Goal: Transaction & Acquisition: Book appointment/travel/reservation

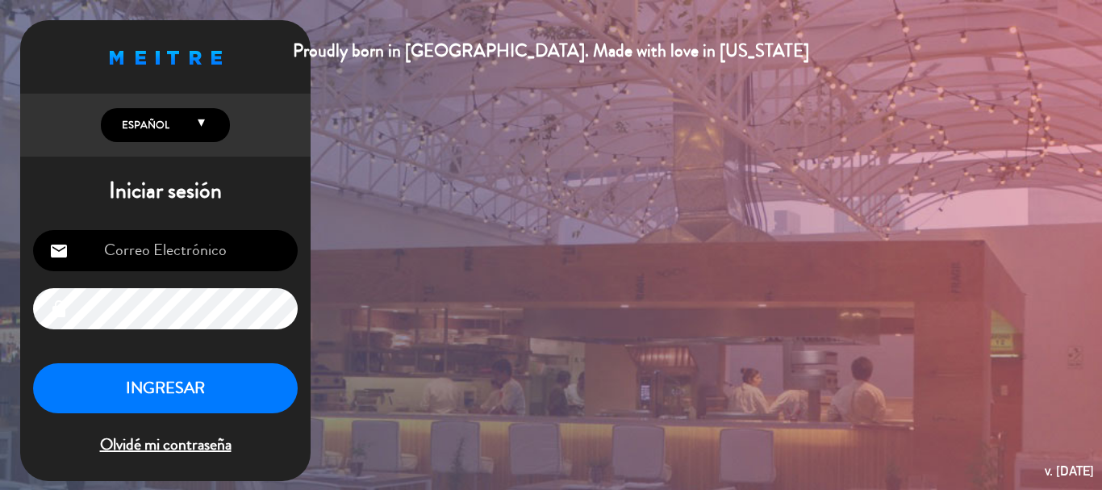
type input "[EMAIL_ADDRESS][DOMAIN_NAME]"
click at [233, 393] on button "INGRESAR" at bounding box center [165, 388] width 265 height 51
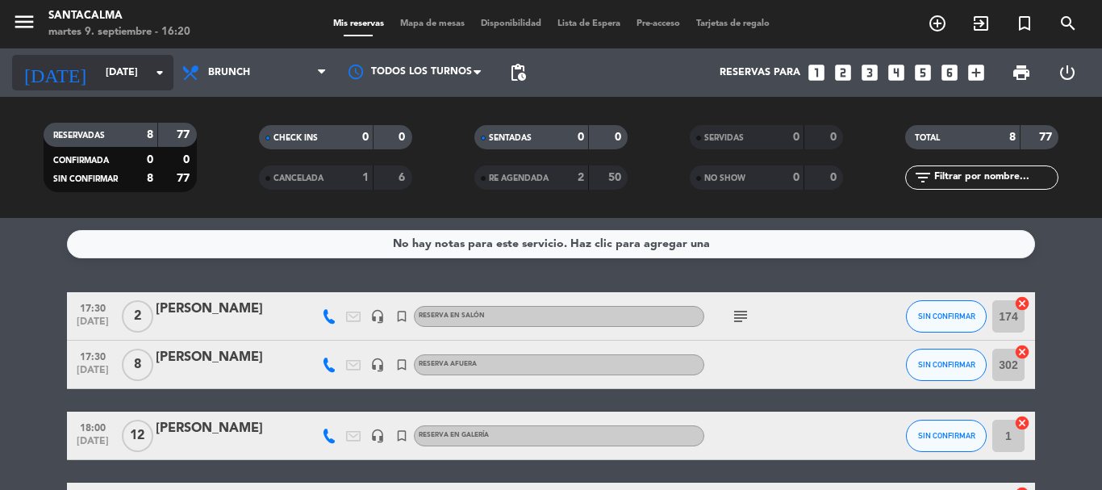
click at [98, 69] on input "[DATE]" at bounding box center [166, 72] width 136 height 27
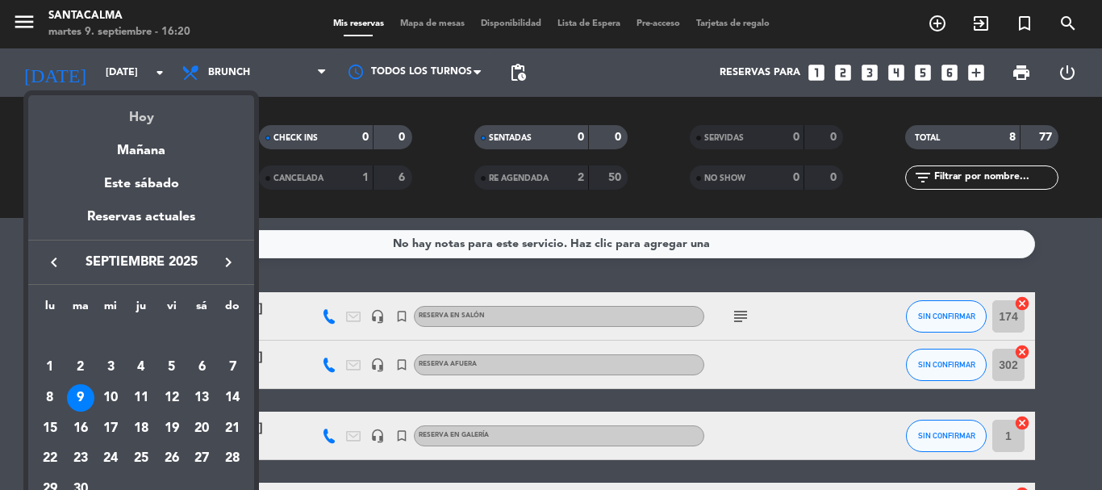
click at [131, 118] on div "Hoy" at bounding box center [141, 111] width 226 height 33
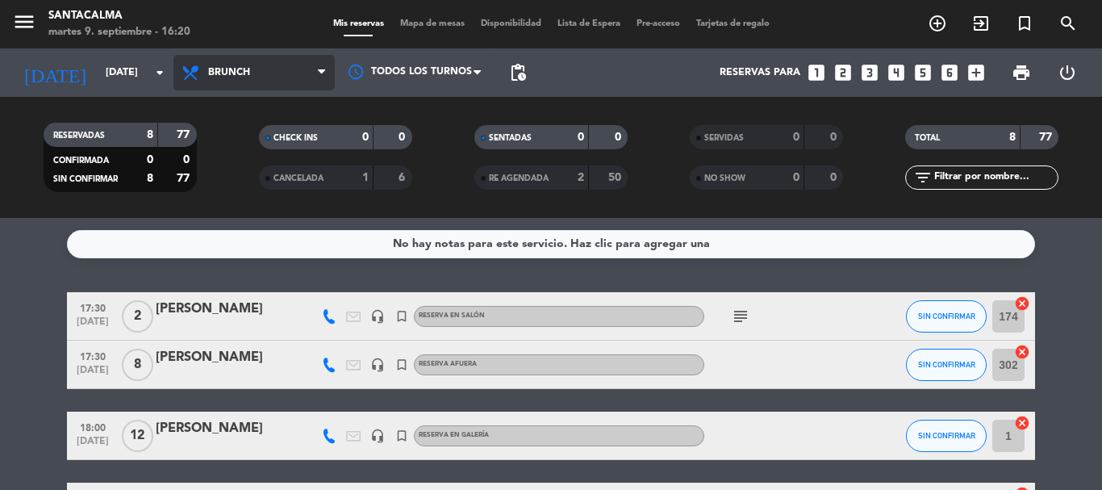
click at [226, 70] on span "Brunch" at bounding box center [229, 72] width 42 height 11
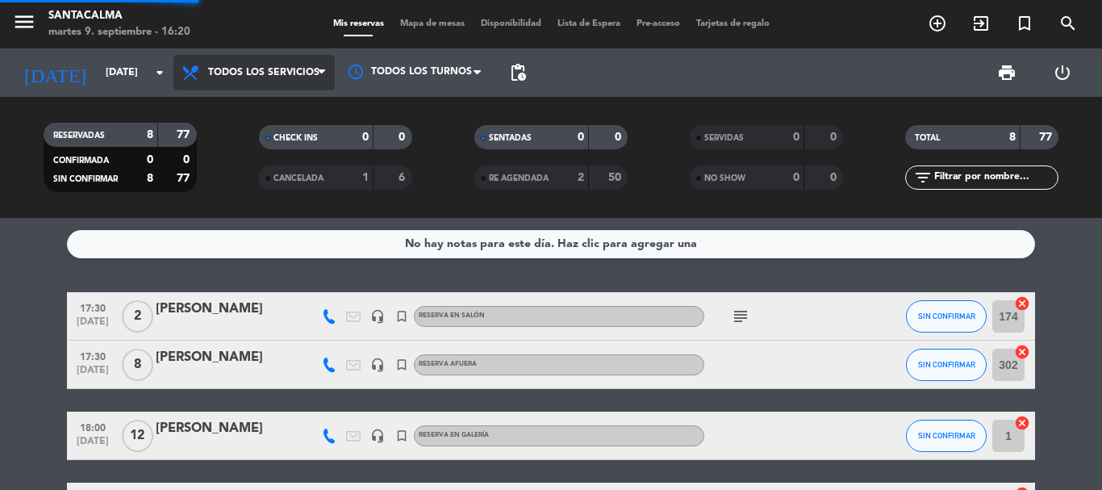
click at [247, 103] on div "menu Santacalma [DATE] 9. septiembre - 16:20 Mis reservas Mapa de mesas Disponi…" at bounding box center [551, 109] width 1102 height 218
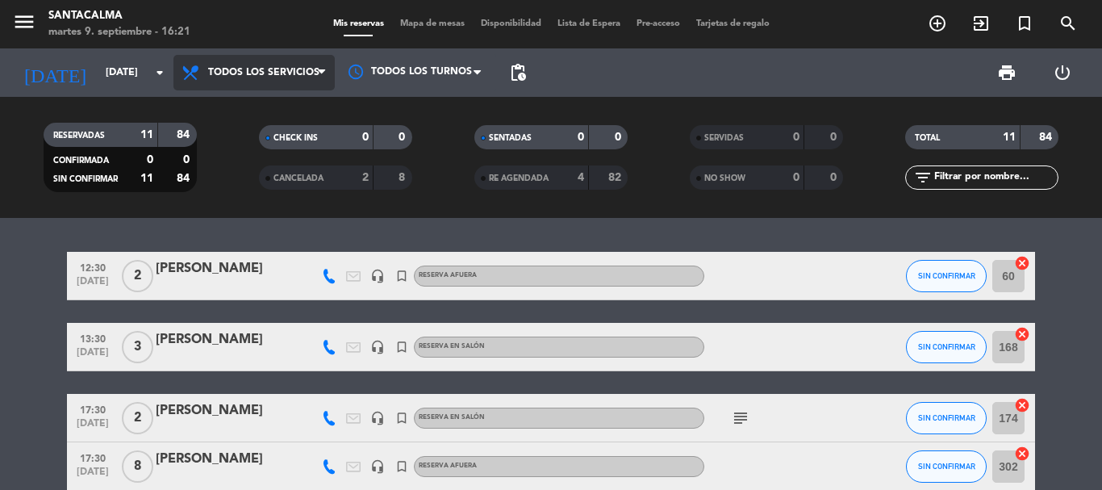
click at [236, 70] on span "Todos los servicios" at bounding box center [263, 72] width 111 height 11
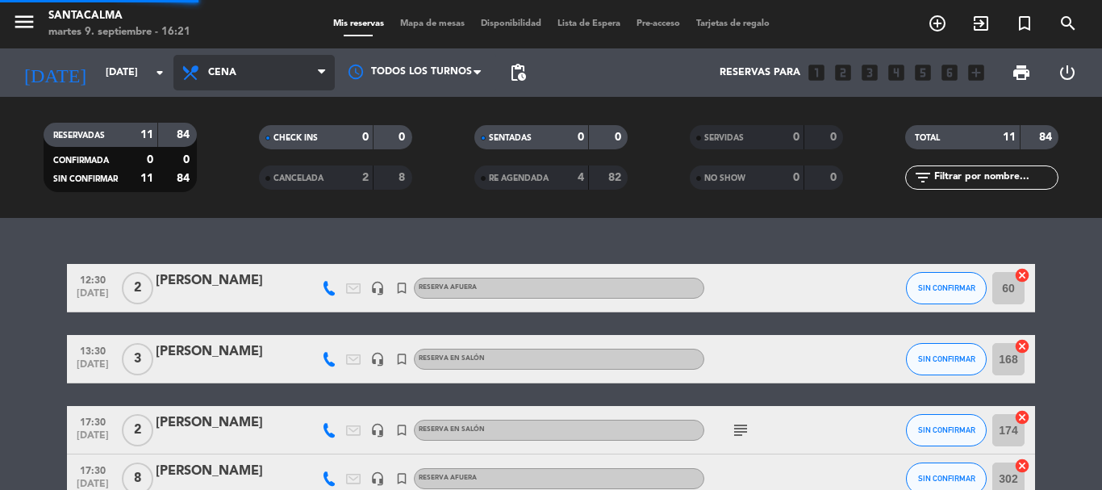
click at [233, 253] on ng-component "menu Santacalma [DATE] 9. septiembre - 16:21 Mis reservas Mapa de mesas Disponi…" at bounding box center [551, 245] width 1102 height 490
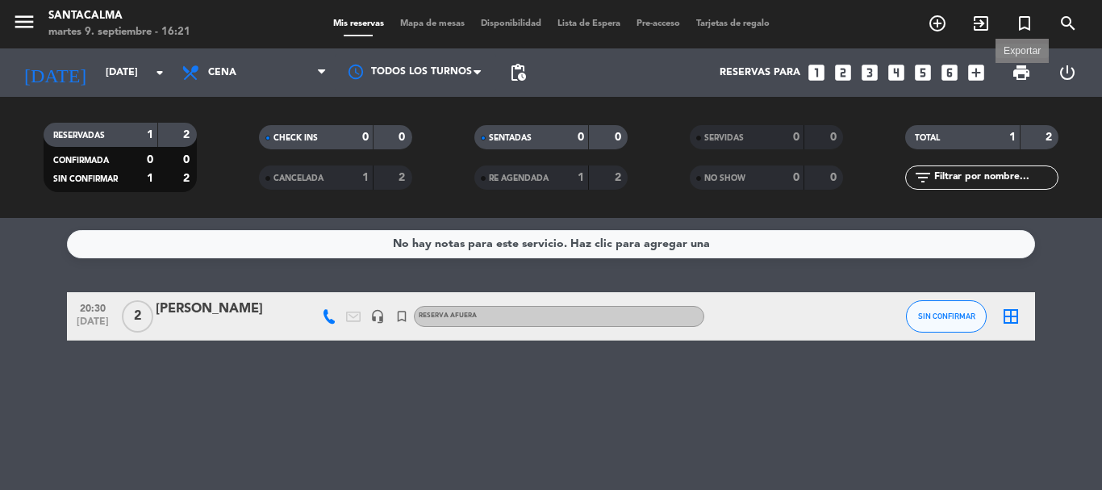
click at [1025, 67] on span "print" at bounding box center [1021, 72] width 19 height 19
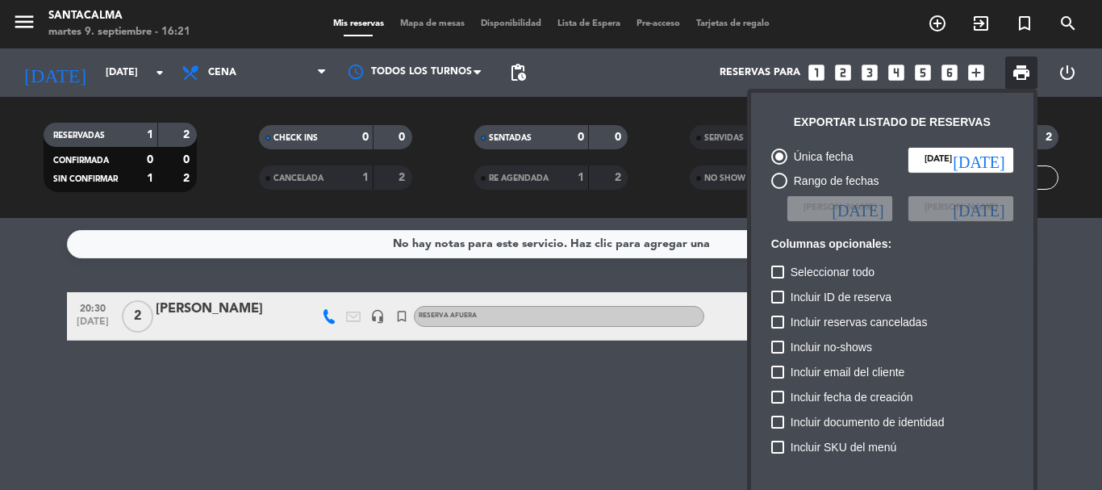
scroll to position [98, 0]
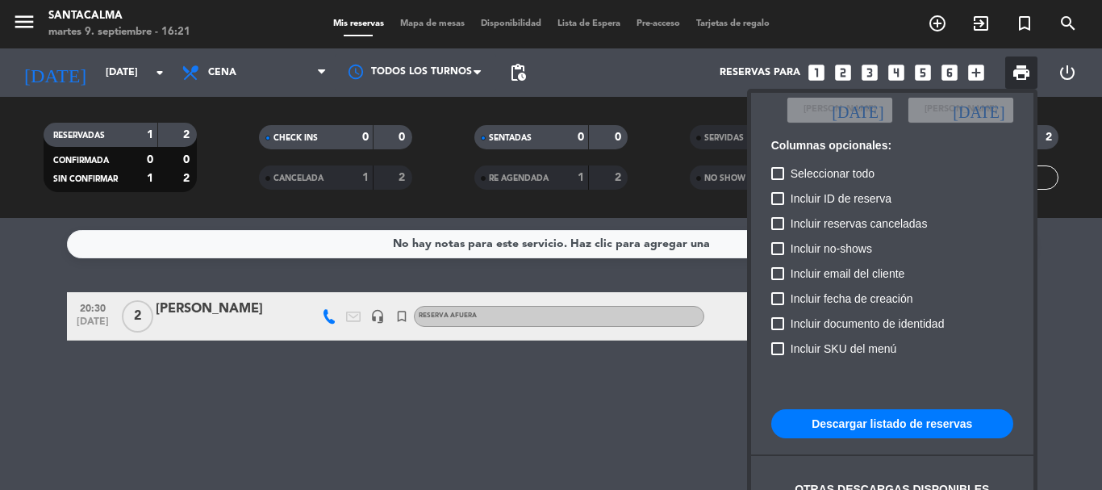
click at [866, 426] on button "Descargar listado de reservas" at bounding box center [893, 423] width 242 height 29
click at [1065, 370] on div at bounding box center [551, 245] width 1102 height 490
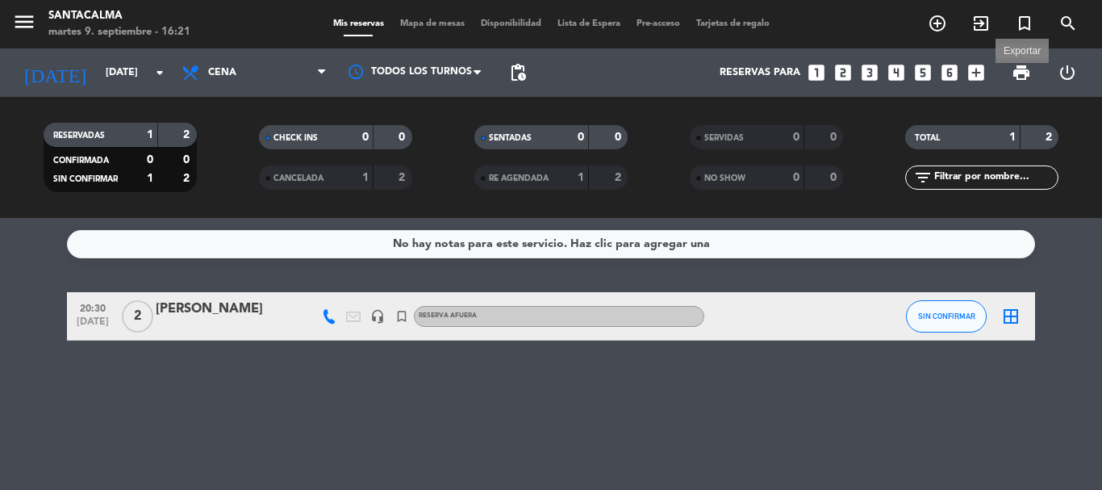
click at [1024, 76] on span "print" at bounding box center [1021, 72] width 19 height 19
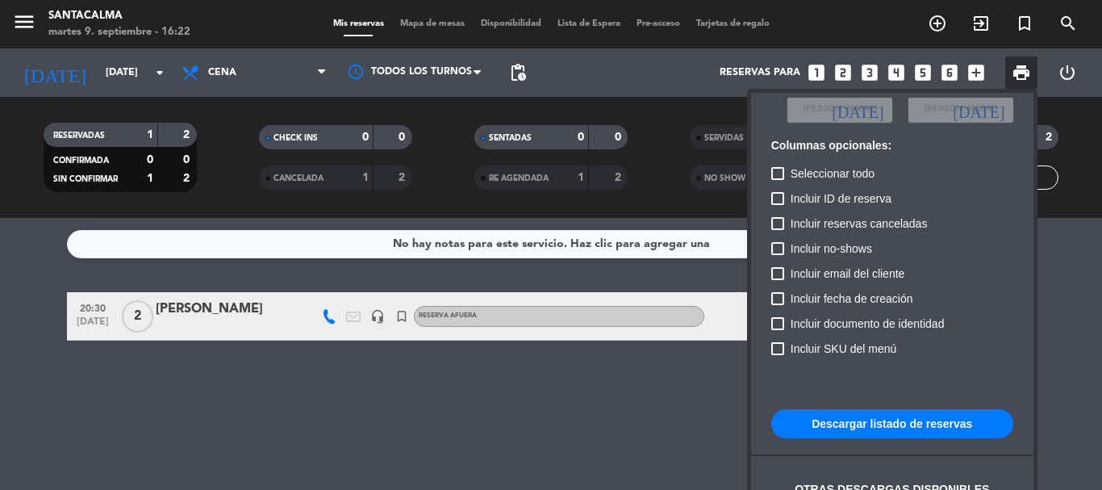
click at [843, 419] on button "Descargar listado de reservas" at bounding box center [893, 423] width 242 height 29
drag, startPoint x: 582, startPoint y: 443, endPoint x: 884, endPoint y: 245, distance: 360.8
click at [584, 441] on div at bounding box center [551, 245] width 1102 height 490
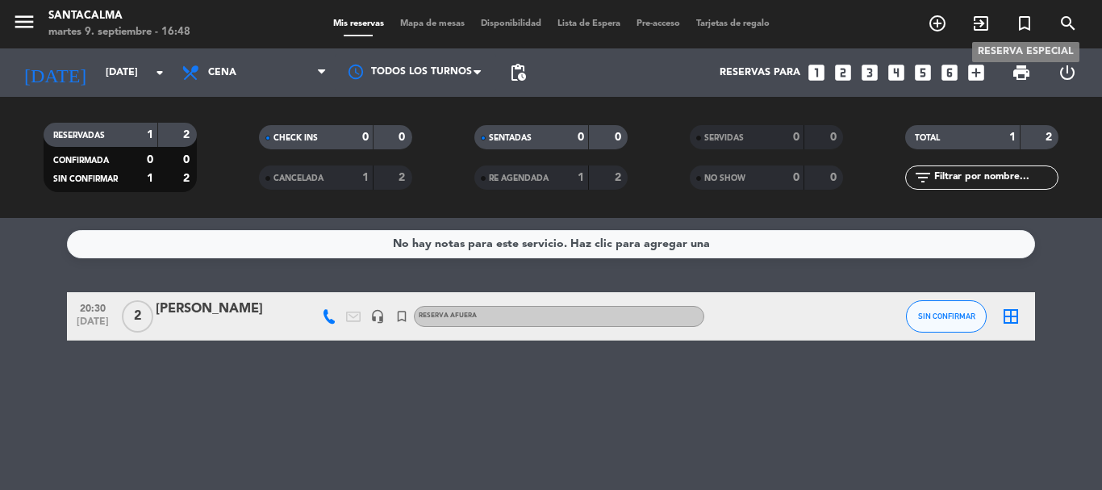
click at [1024, 21] on icon "turned_in_not" at bounding box center [1024, 23] width 19 height 19
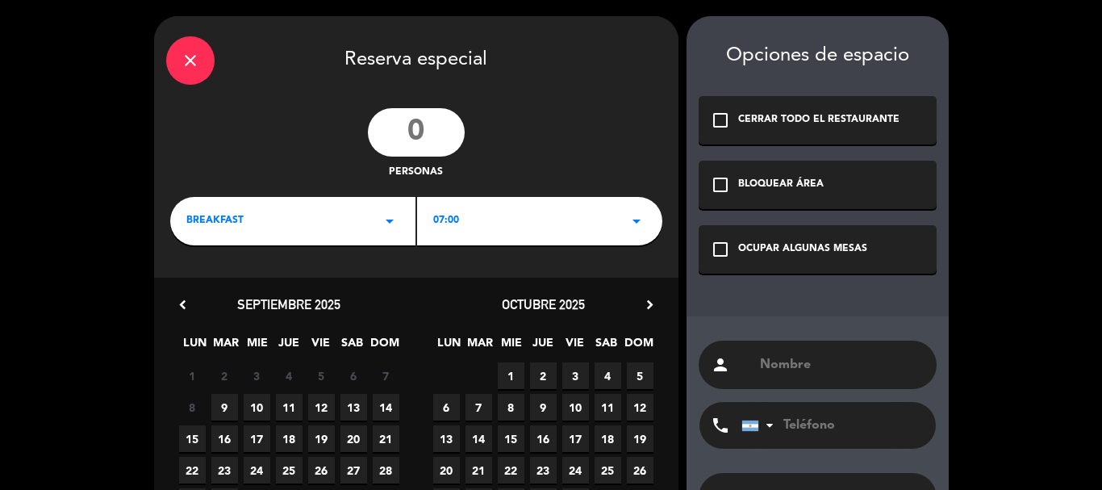
paste input "[PERSON_NAME]"
type input "[PERSON_NAME]"
click at [805, 425] on input "tel" at bounding box center [831, 425] width 178 height 47
paste input "3564672866"
type input "3564672866"
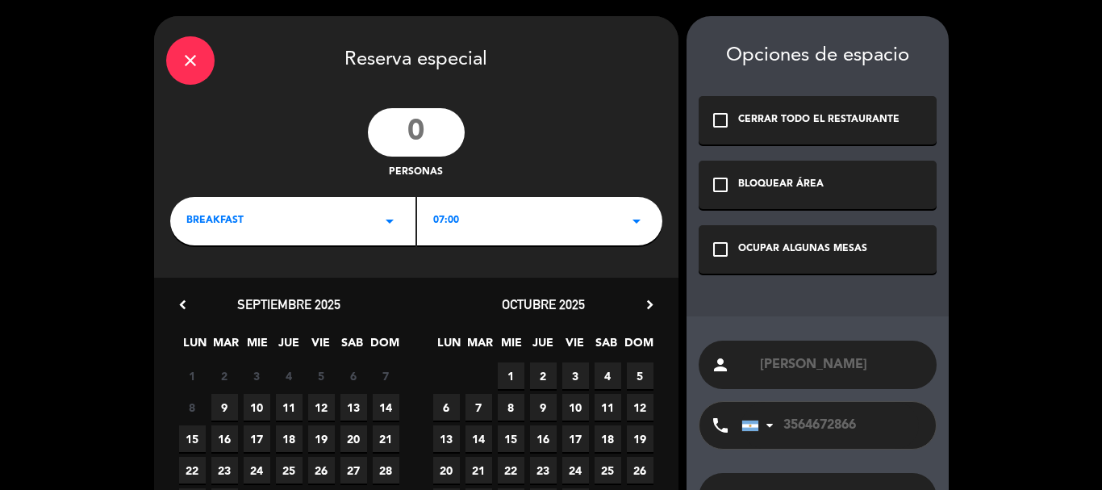
click at [416, 129] on input "number" at bounding box center [416, 132] width 97 height 48
type input "10"
click at [350, 228] on div "BREAKFAST arrow_drop_down" at bounding box center [292, 221] width 245 height 48
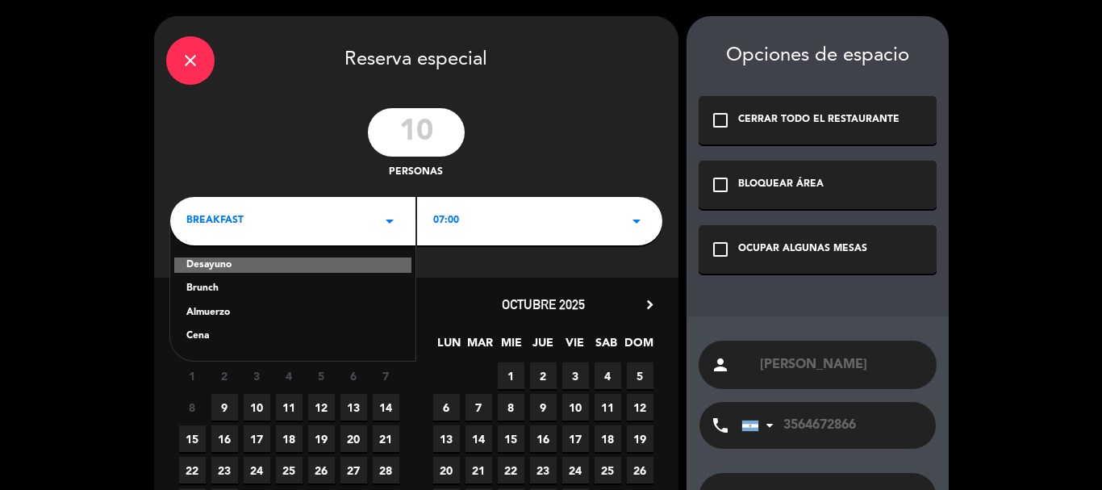
click at [218, 264] on div "Desayuno" at bounding box center [292, 265] width 237 height 16
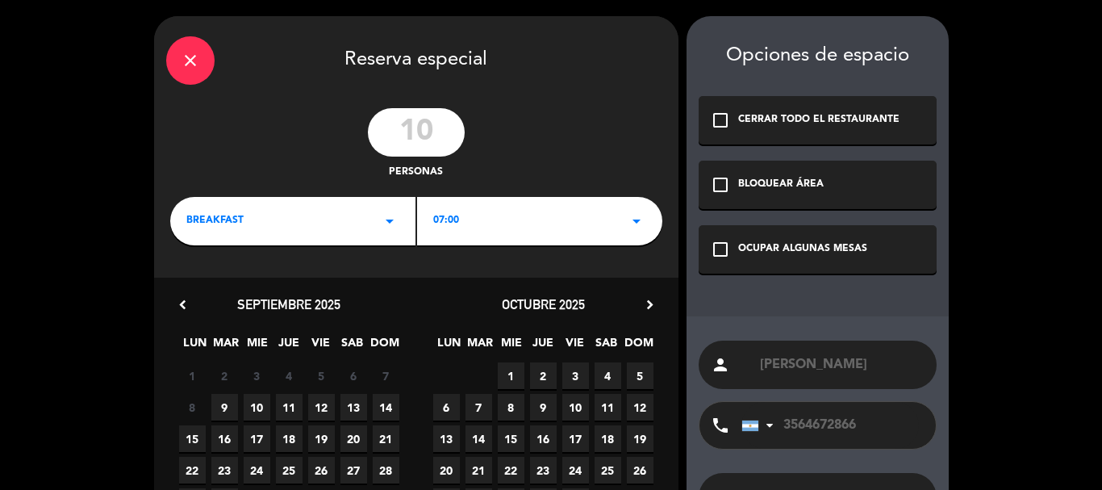
click at [235, 228] on span "breakfast" at bounding box center [214, 221] width 57 height 16
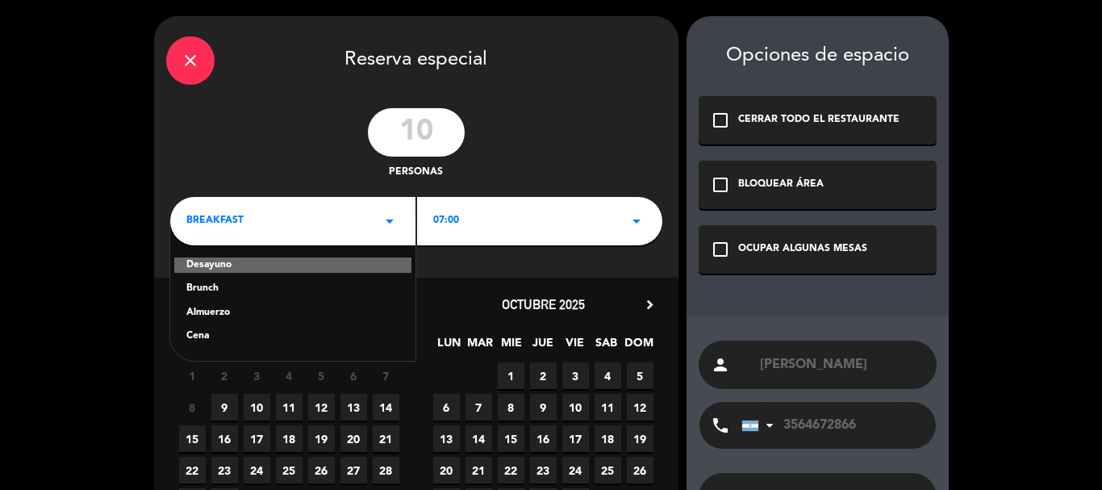
click at [215, 308] on div "Almuerzo" at bounding box center [292, 313] width 213 height 16
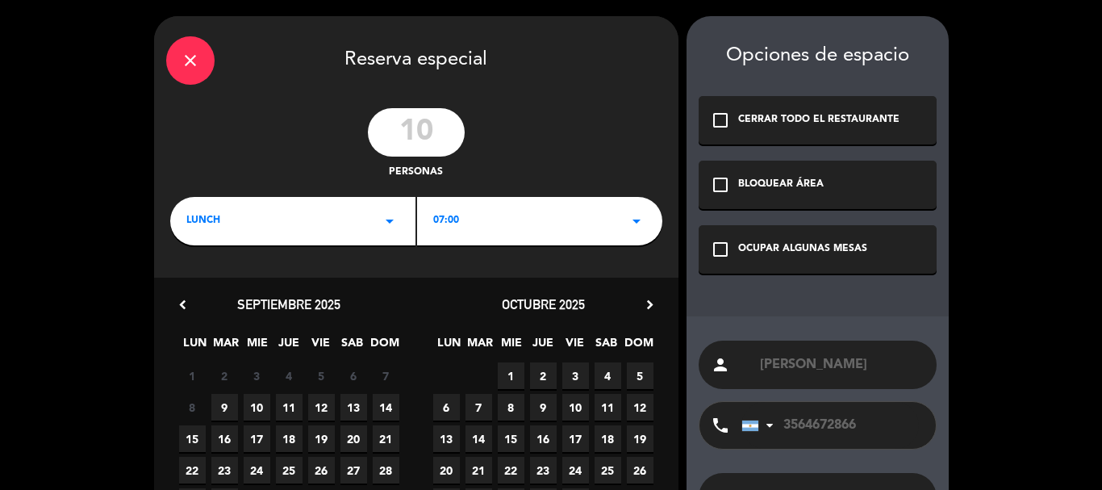
click at [491, 220] on div "07:00 arrow_drop_down" at bounding box center [539, 221] width 245 height 48
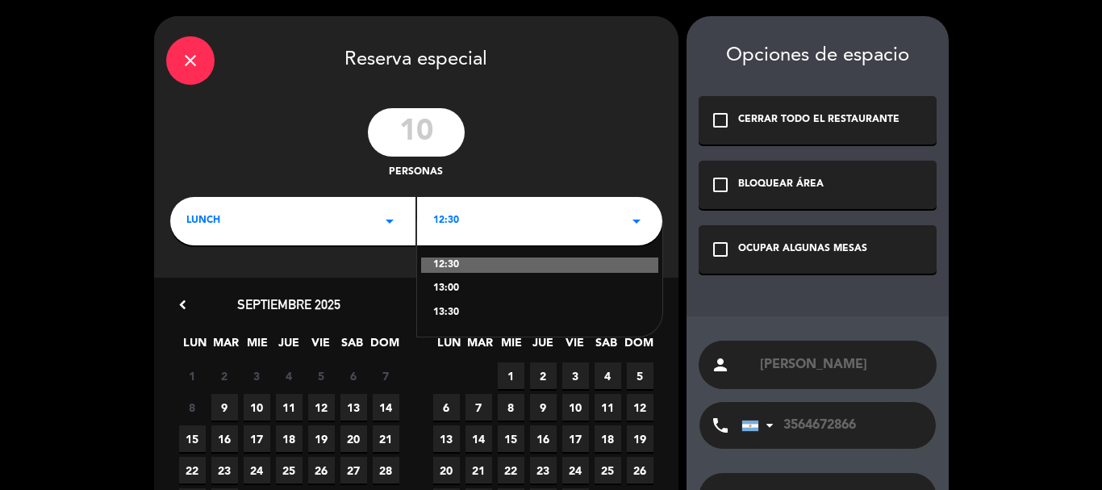
scroll to position [81, 0]
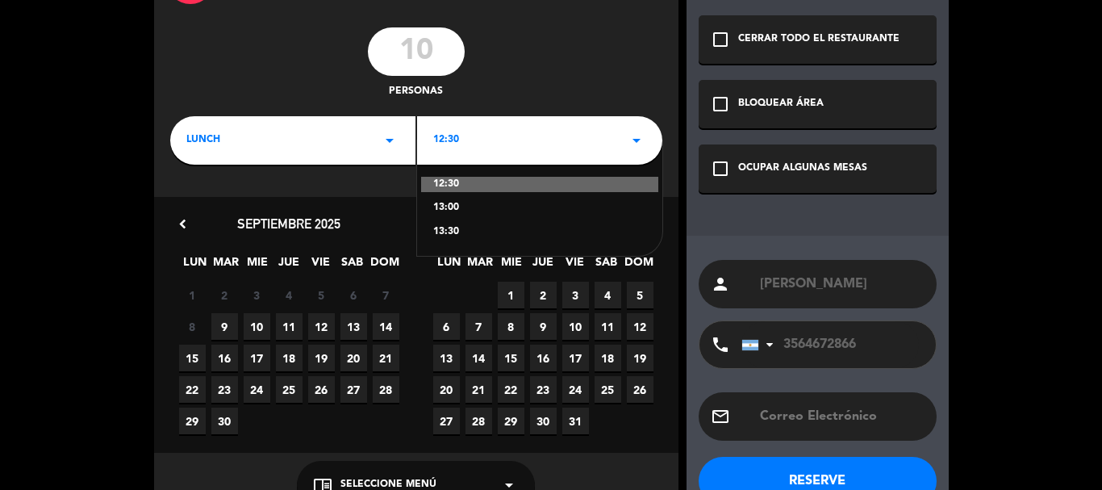
click at [450, 207] on div "13:00" at bounding box center [539, 208] width 213 height 16
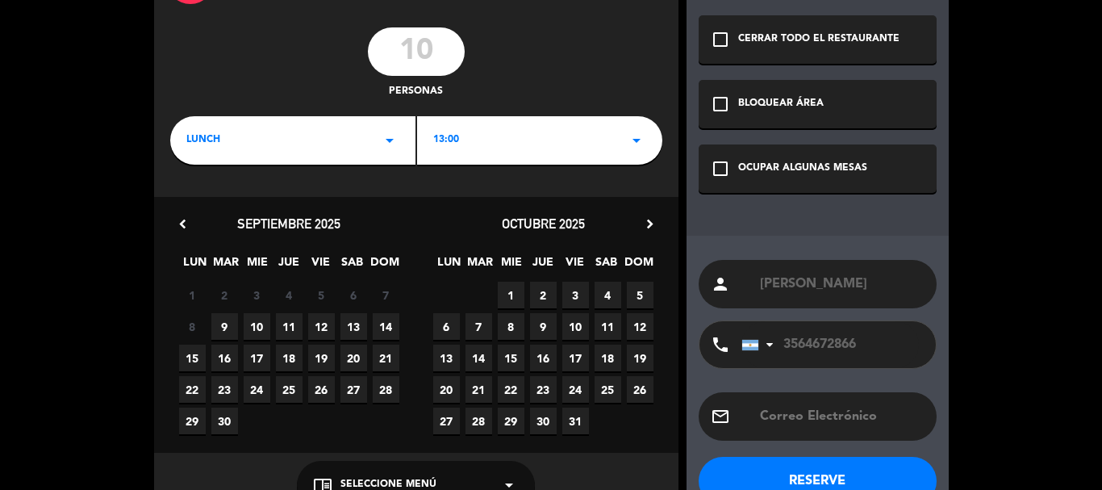
drag, startPoint x: 291, startPoint y: 323, endPoint x: 258, endPoint y: 383, distance: 68.3
click at [291, 324] on span "11" at bounding box center [289, 326] width 27 height 27
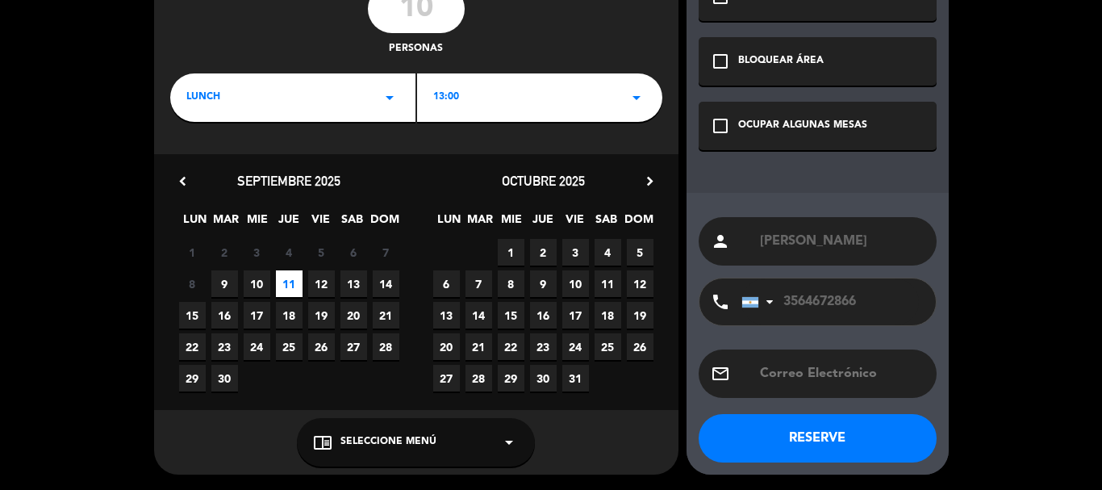
click at [383, 441] on span "Seleccione Menú" at bounding box center [389, 442] width 96 height 16
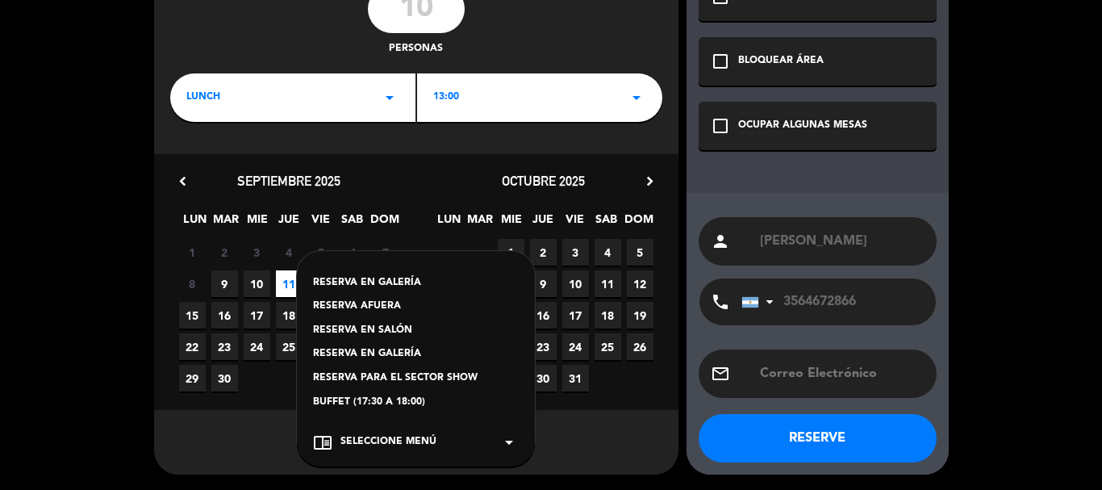
click at [375, 304] on div "RESERVA AFUERA" at bounding box center [416, 307] width 206 height 16
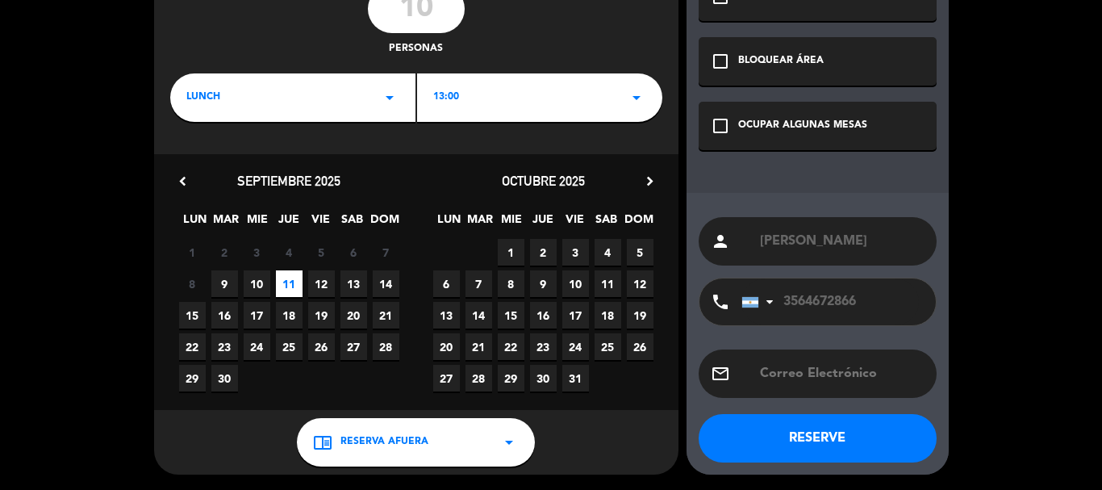
click at [725, 125] on icon "check_box_outline_blank" at bounding box center [720, 125] width 19 height 19
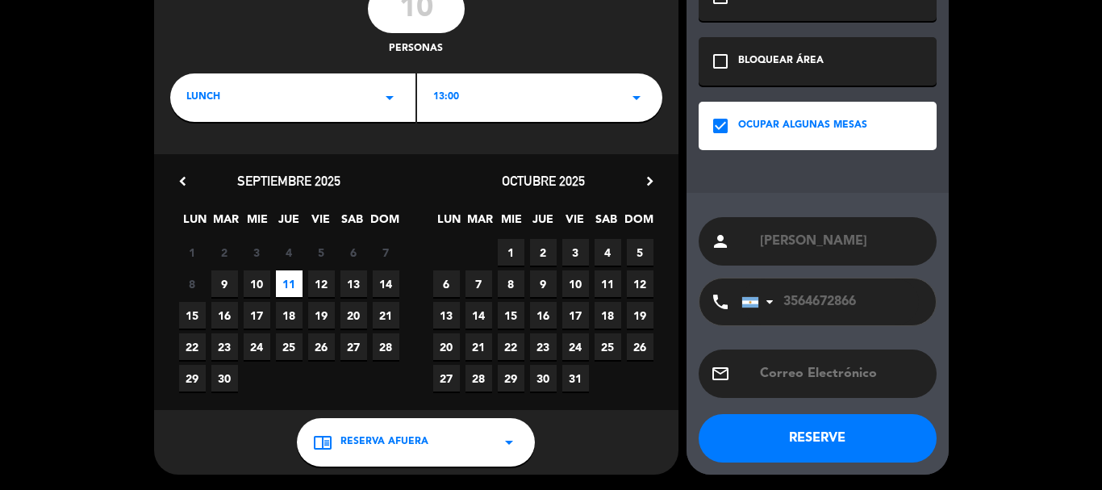
click at [803, 437] on button "RESERVE" at bounding box center [818, 438] width 238 height 48
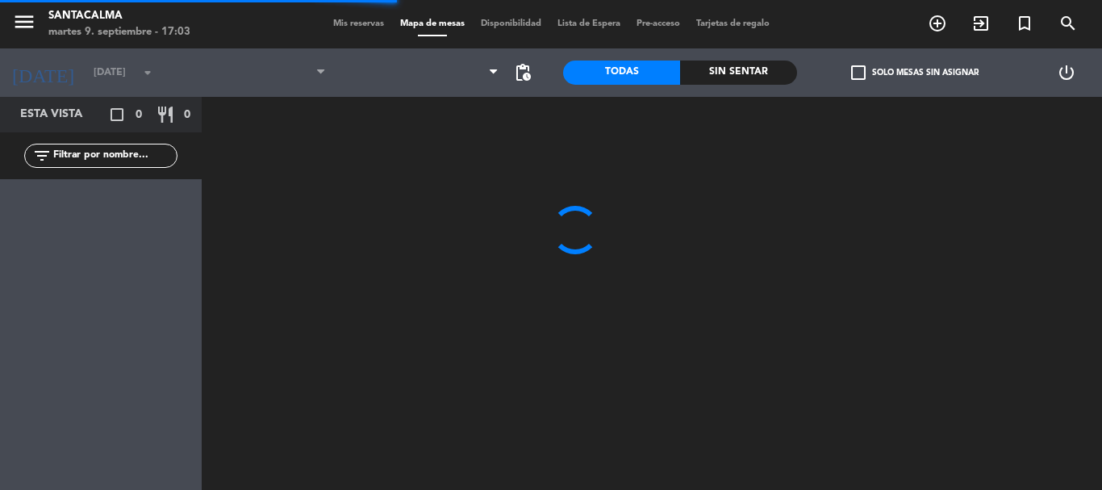
type input "[DEMOGRAPHIC_DATA][DATE]"
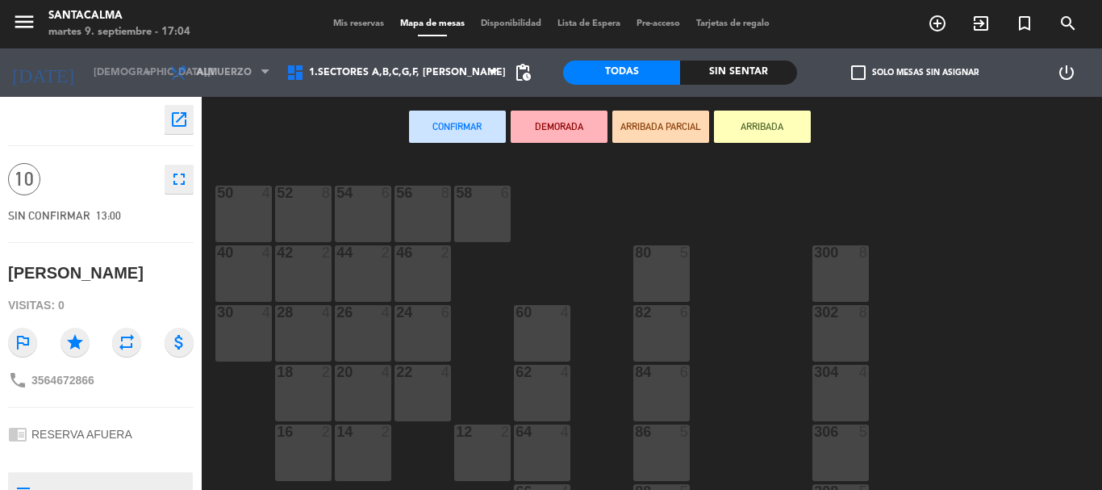
click at [520, 351] on div "60 4" at bounding box center [542, 333] width 56 height 56
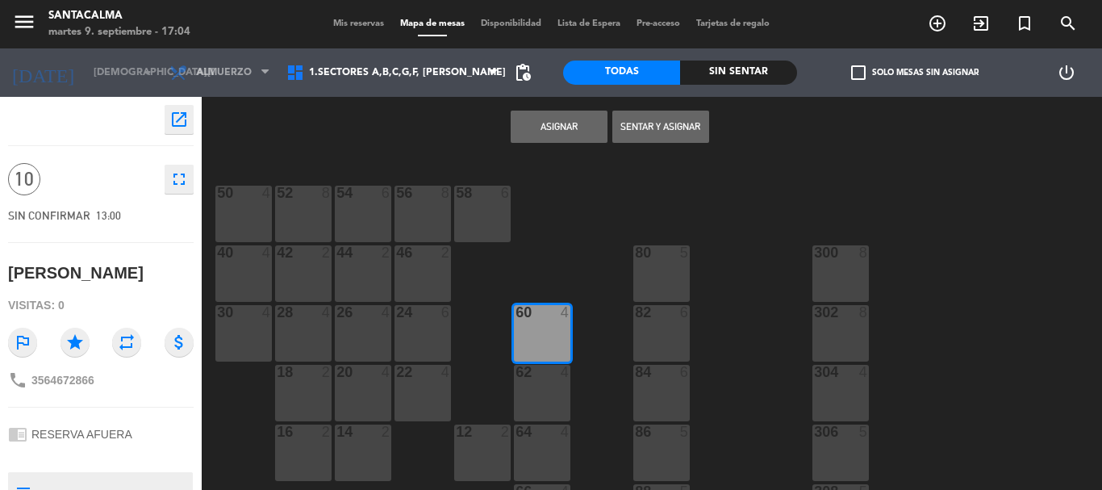
drag, startPoint x: 542, startPoint y: 413, endPoint x: 538, endPoint y: 420, distance: 8.3
click at [544, 413] on div "62 4" at bounding box center [542, 393] width 56 height 56
click at [542, 446] on div "64 4" at bounding box center [542, 453] width 56 height 56
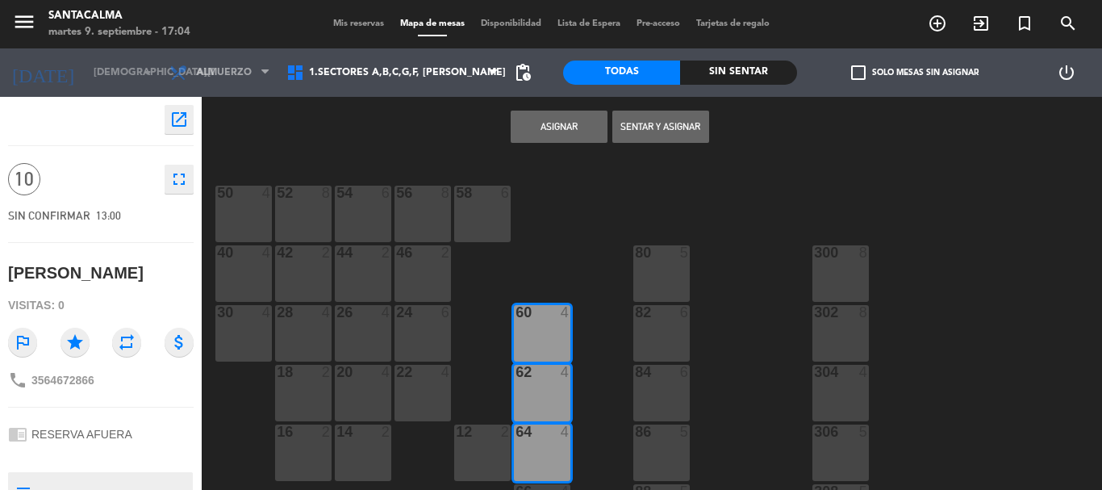
click at [582, 123] on button "Asignar" at bounding box center [559, 127] width 97 height 32
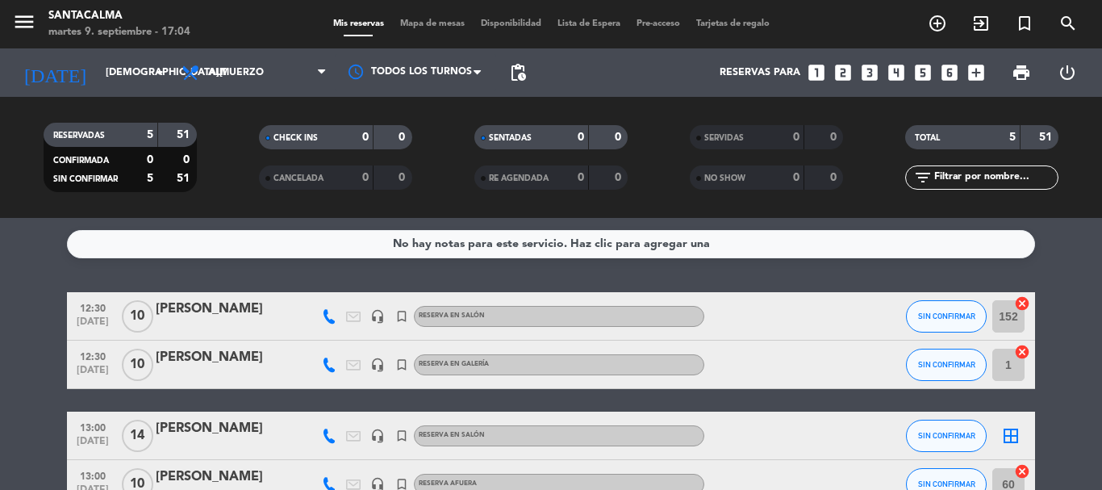
scroll to position [81, 0]
